Goal: Task Accomplishment & Management: Manage account settings

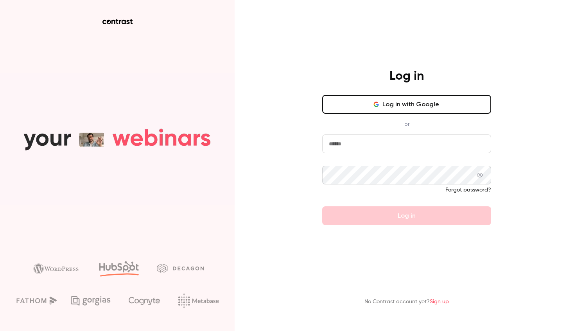
click at [371, 106] on button "Log in with Google" at bounding box center [406, 104] width 169 height 19
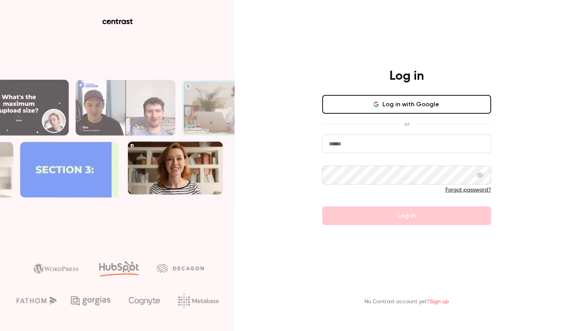
click at [377, 99] on button "Log in with Google" at bounding box center [406, 104] width 169 height 19
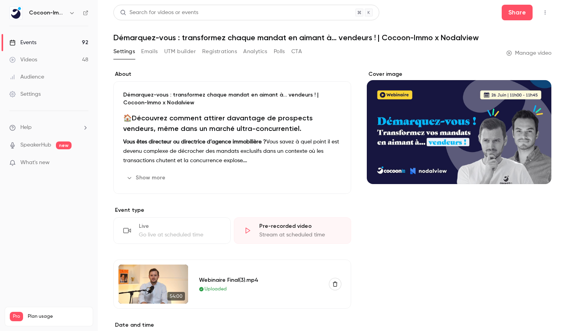
click at [42, 44] on link "Events 92" at bounding box center [49, 42] width 98 height 17
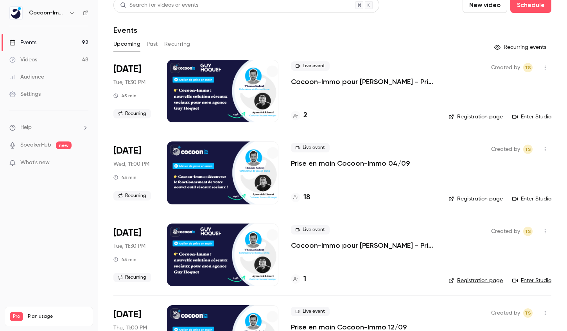
scroll to position [8, 0]
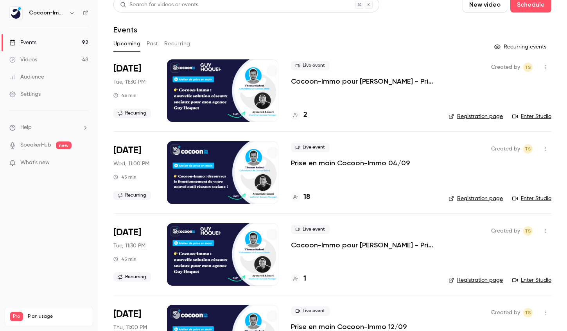
click at [330, 160] on p "Prise en main Cocoon-Immo 04/09" at bounding box center [350, 162] width 119 height 9
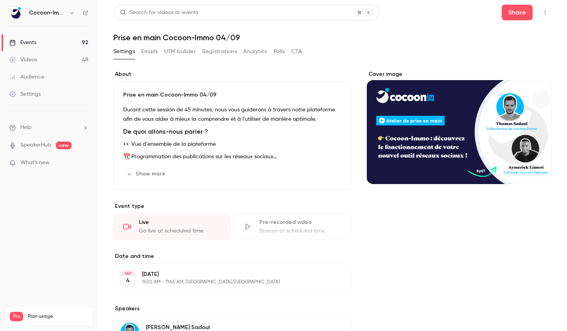
click at [220, 50] on button "Registrations" at bounding box center [219, 51] width 35 height 13
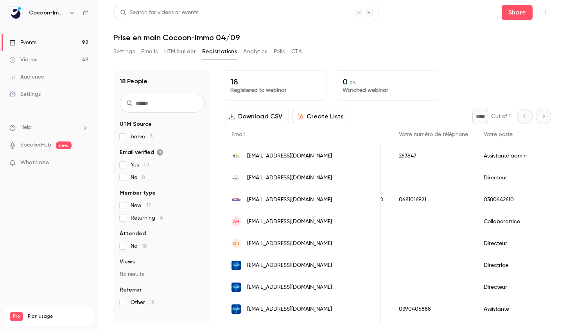
click at [54, 39] on link "Events 92" at bounding box center [49, 42] width 98 height 17
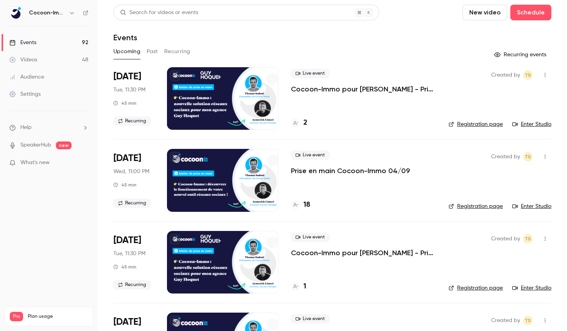
click at [154, 54] on button "Past" at bounding box center [152, 51] width 11 height 13
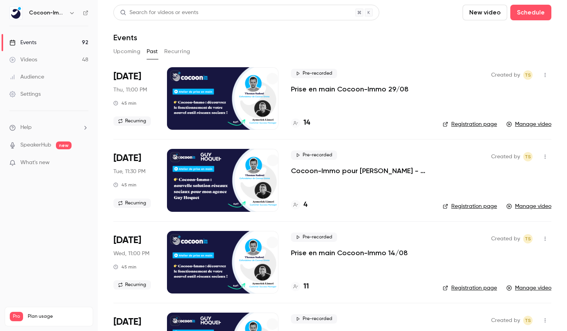
click at [261, 92] on div at bounding box center [222, 98] width 111 height 63
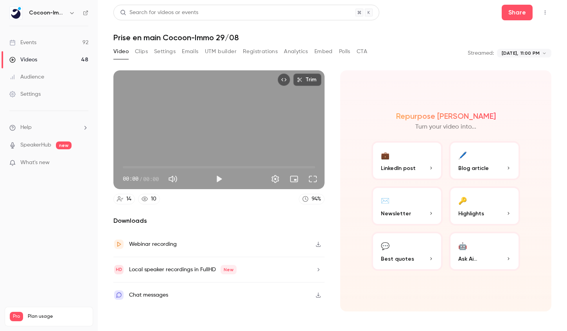
click at [242, 50] on div "Video Clips Settings Emails UTM builder Registrations Analytics Embed Polls CTA" at bounding box center [240, 51] width 254 height 13
click at [256, 50] on button "Registrations" at bounding box center [260, 51] width 35 height 13
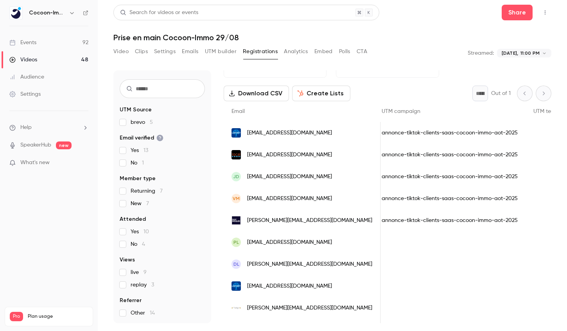
scroll to position [17, 0]
